Goal: Find contact information: Find contact information

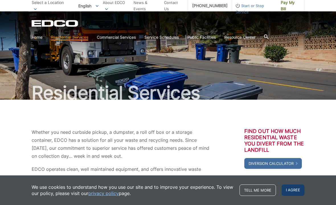
click at [293, 191] on span "I agree" at bounding box center [293, 190] width 23 height 11
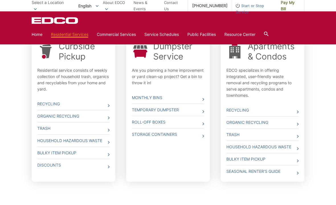
scroll to position [194, 0]
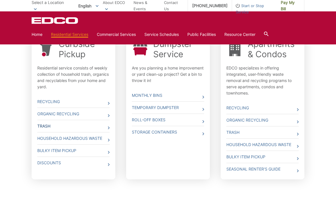
click at [99, 127] on link "Trash" at bounding box center [73, 126] width 72 height 12
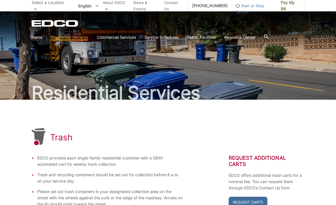
click at [207, 168] on div "EDCO provides each single-family residential customer with a GRAY automated car…" at bounding box center [168, 198] width 273 height 86
click at [39, 40] on link "Home" at bounding box center [37, 37] width 11 height 6
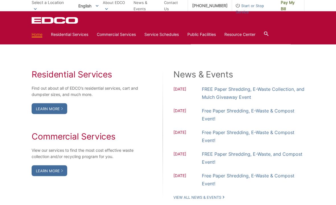
scroll to position [381, 0]
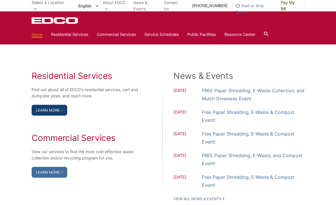
click at [47, 116] on link "Learn More" at bounding box center [50, 110] width 36 height 11
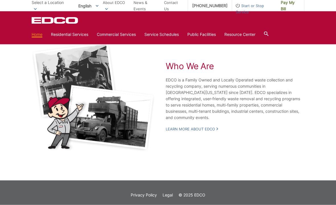
scroll to position [1009, 0]
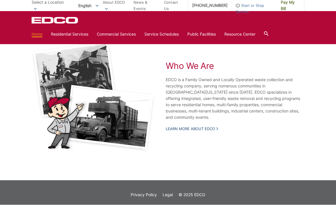
click at [204, 132] on link "Learn More About EDCO" at bounding box center [192, 129] width 52 height 5
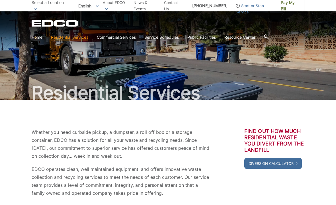
click at [265, 41] on section "Home Residential Services Curbside Pickup Recycling Organic Recycling Trash Hou…" at bounding box center [168, 37] width 273 height 11
click at [274, 33] on section "Home Residential Services Curbside Pickup Recycling Organic Recycling Trash Hou…" at bounding box center [168, 37] width 273 height 11
click at [276, 34] on section "Home Residential Services Curbside Pickup Recycling Organic Recycling Trash Hou…" at bounding box center [168, 37] width 273 height 11
click at [269, 34] on icon at bounding box center [266, 36] width 5 height 5
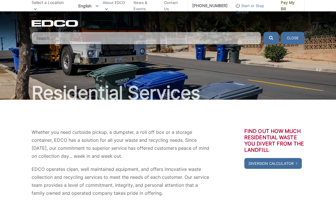
click at [52, 44] on input "Search" at bounding box center [147, 38] width 230 height 13
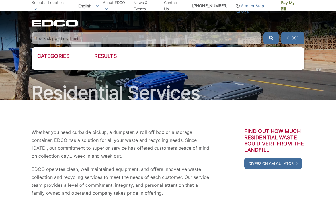
click at [271, 38] on button "submit" at bounding box center [271, 38] width 15 height 13
click at [274, 38] on button "submit" at bounding box center [271, 38] width 15 height 13
click at [90, 37] on input "truck skipped my trash" at bounding box center [147, 38] width 230 height 13
type input "t"
type input "contact edco"
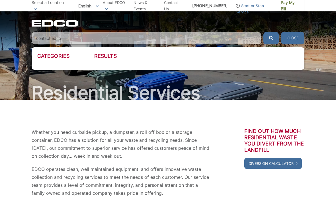
click at [271, 38] on button "submit" at bounding box center [271, 38] width 15 height 13
click at [50, 52] on div "Categories Results" at bounding box center [168, 58] width 273 height 23
click at [58, 58] on h3 "Categories" at bounding box center [65, 56] width 57 height 6
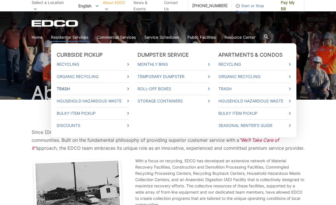
click at [125, 91] on link "Trash" at bounding box center [93, 89] width 72 height 6
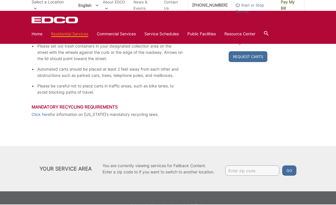
scroll to position [145, 0]
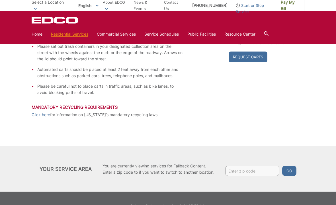
click at [245, 172] on input "Enter zip code" at bounding box center [252, 171] width 54 height 10
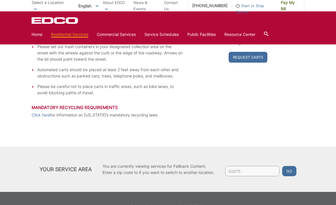
type input "92075"
click at [290, 173] on button "Go" at bounding box center [289, 171] width 14 height 10
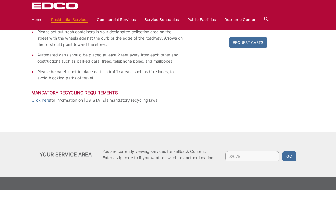
scroll to position [161, 0]
